Goal: Find specific page/section: Find specific page/section

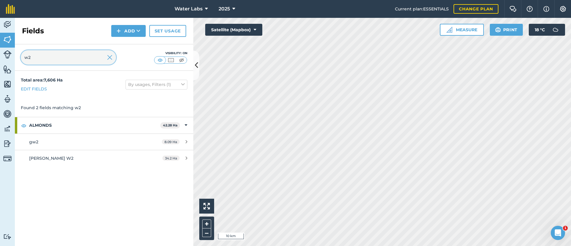
type input "w2"
click at [112, 57] on img at bounding box center [109, 57] width 5 height 7
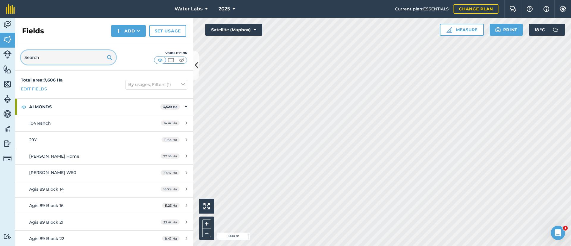
click at [88, 58] on input "text" at bounding box center [68, 57] width 95 height 14
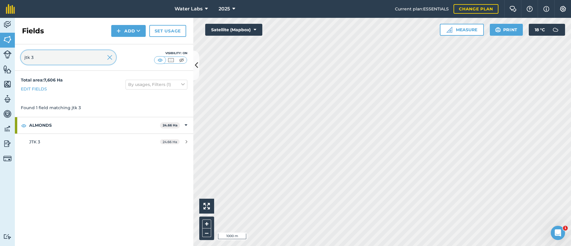
click at [106, 58] on input "jtk 3" at bounding box center [68, 57] width 95 height 14
type input "jtk 3"
click at [109, 57] on img at bounding box center [109, 57] width 5 height 7
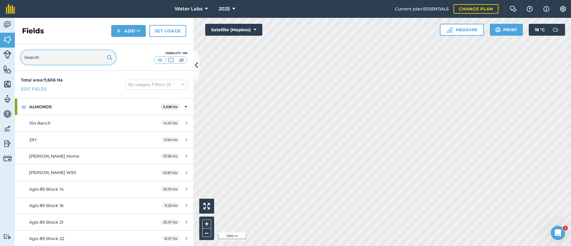
click at [86, 56] on input "text" at bounding box center [68, 57] width 95 height 14
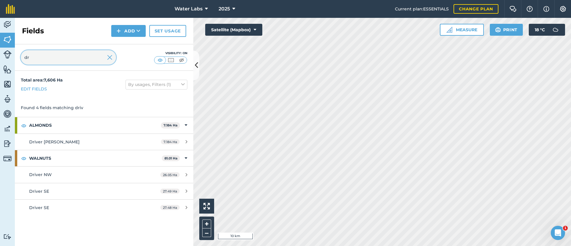
type input "d"
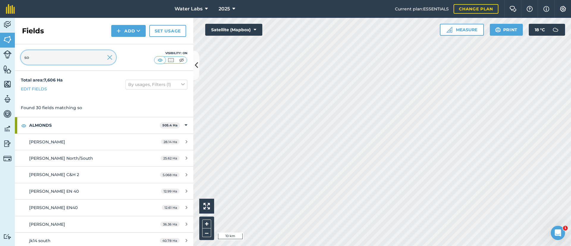
type input "s"
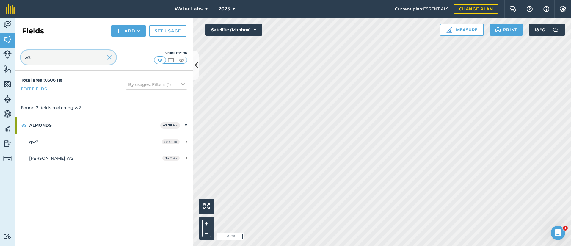
type input "w"
type input "a"
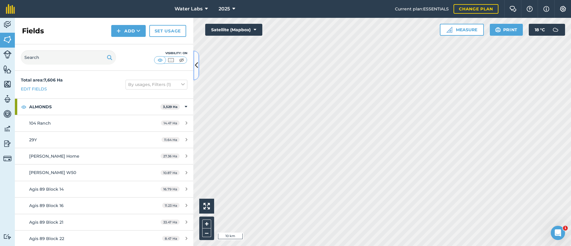
click at [195, 61] on icon at bounding box center [196, 65] width 3 height 10
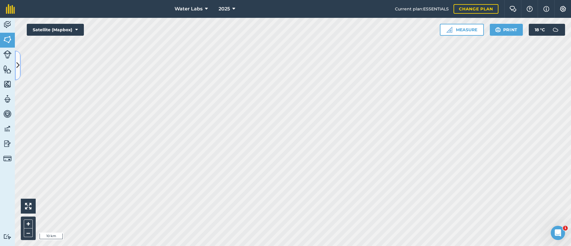
click at [19, 70] on icon at bounding box center [17, 65] width 3 height 10
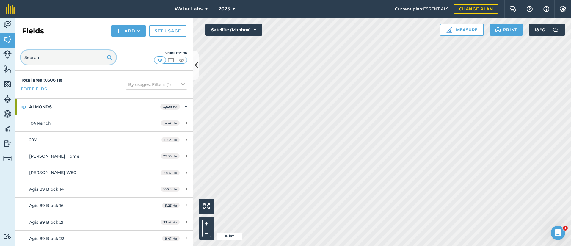
click at [62, 54] on input "text" at bounding box center [68, 57] width 95 height 14
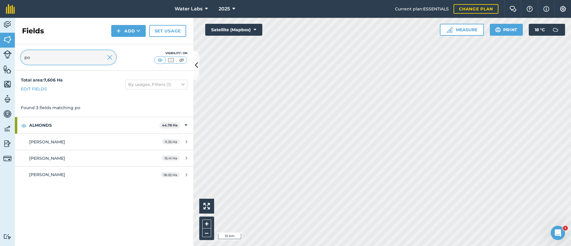
type input "p"
type input "t"
